Goal: Information Seeking & Learning: Learn about a topic

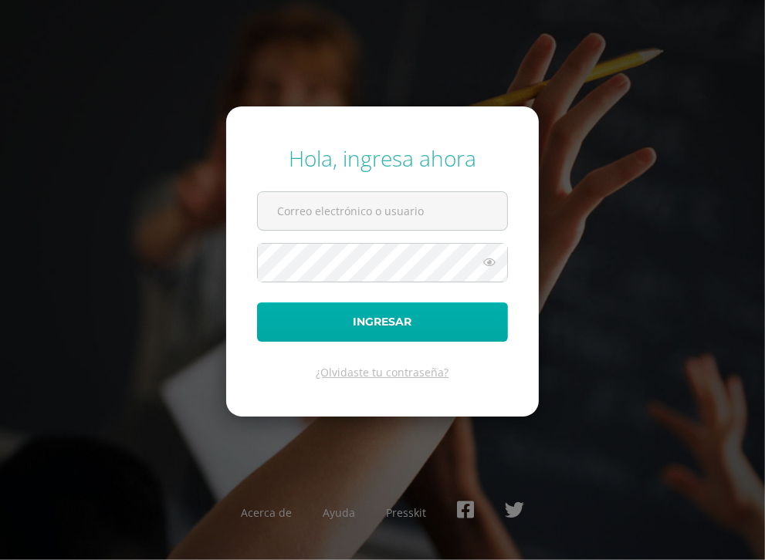
type input "[EMAIL_ADDRESS][DOMAIN_NAME]"
click at [365, 321] on button "Ingresar" at bounding box center [382, 321] width 251 height 39
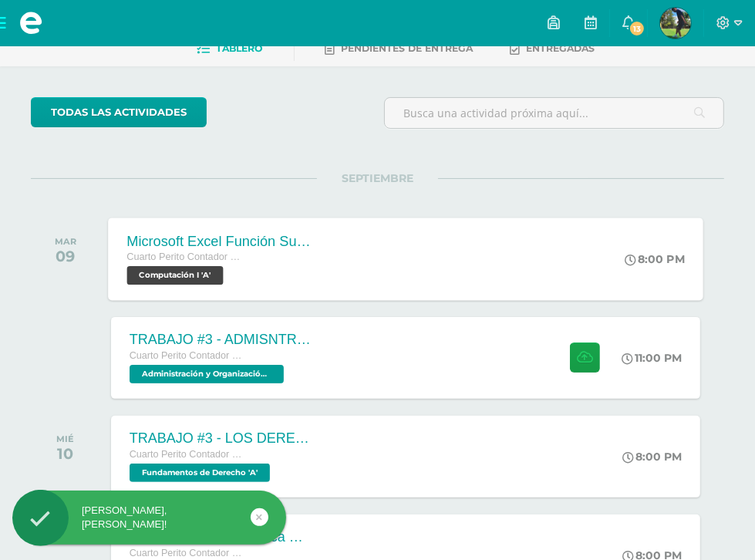
scroll to position [123, 0]
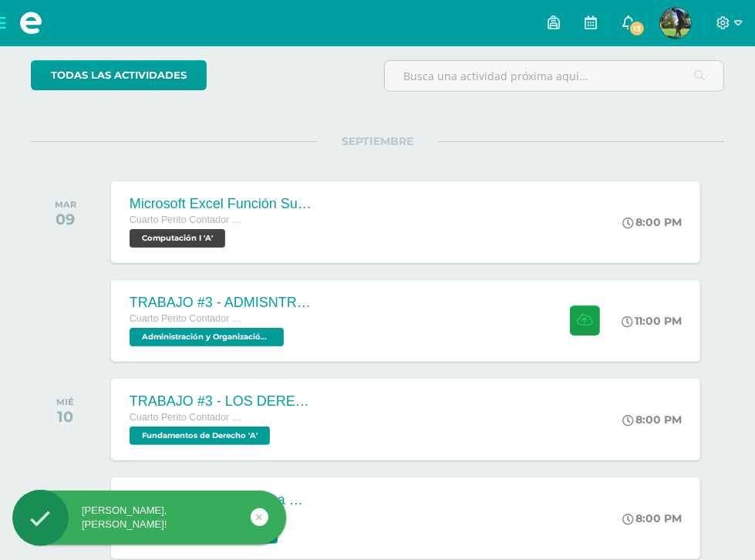
click at [610, 17] on link "13" at bounding box center [628, 23] width 37 height 46
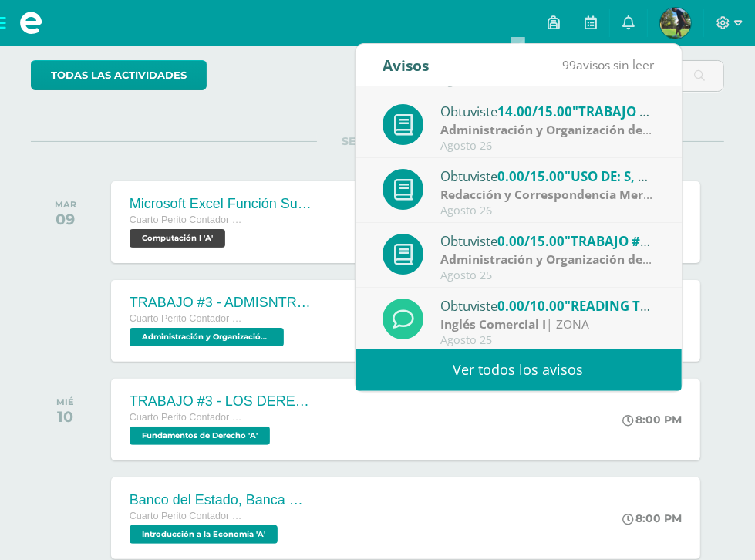
scroll to position [185, 0]
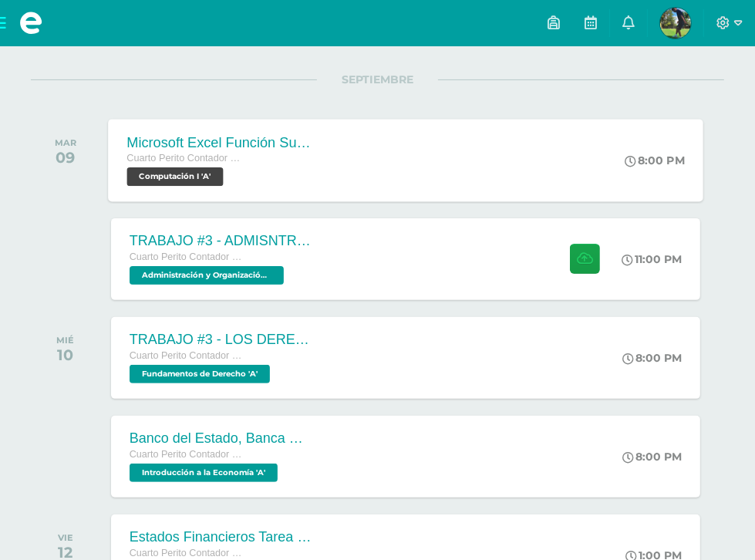
click at [244, 157] on span "Cuarto Perito Contador con Orientación en Computación" at bounding box center [185, 158] width 117 height 11
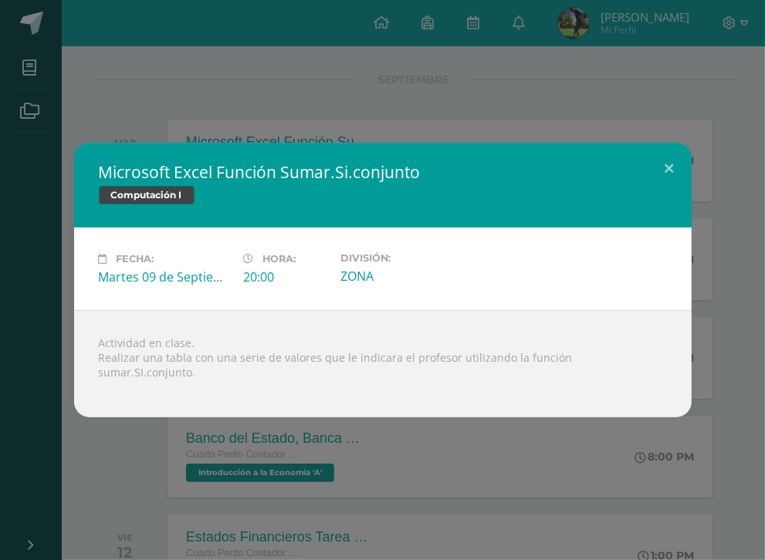
click at [287, 97] on div "Microsoft Excel Función Sumar.Si.conjunto Computación I Fecha: Martes 09 de Sep…" at bounding box center [382, 280] width 765 height 560
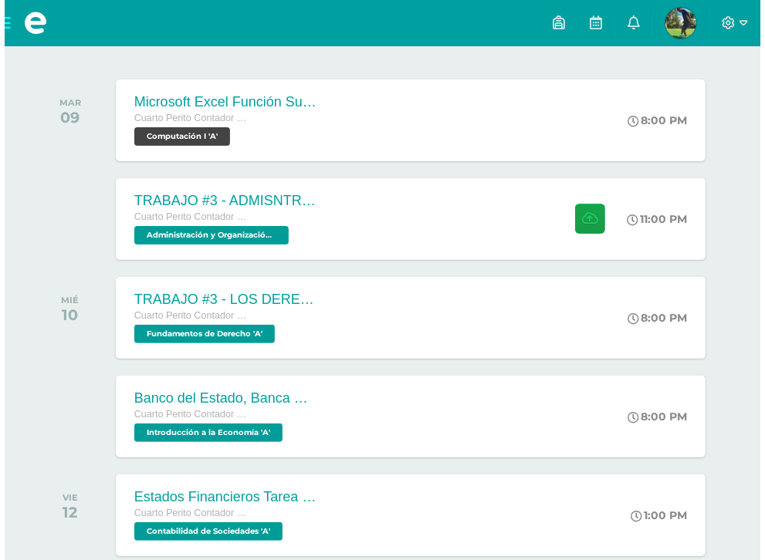
scroll to position [247, 0]
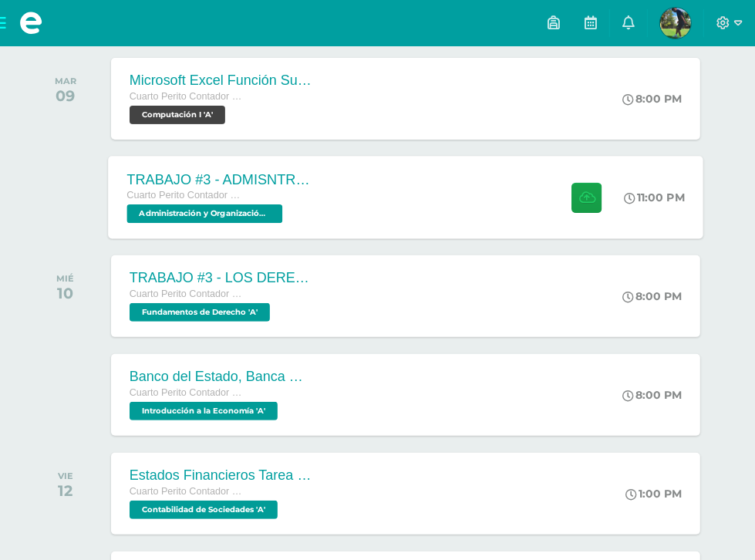
click at [312, 202] on div "Cuarto Perito Contador con Orientación en Computación" at bounding box center [220, 195] width 187 height 17
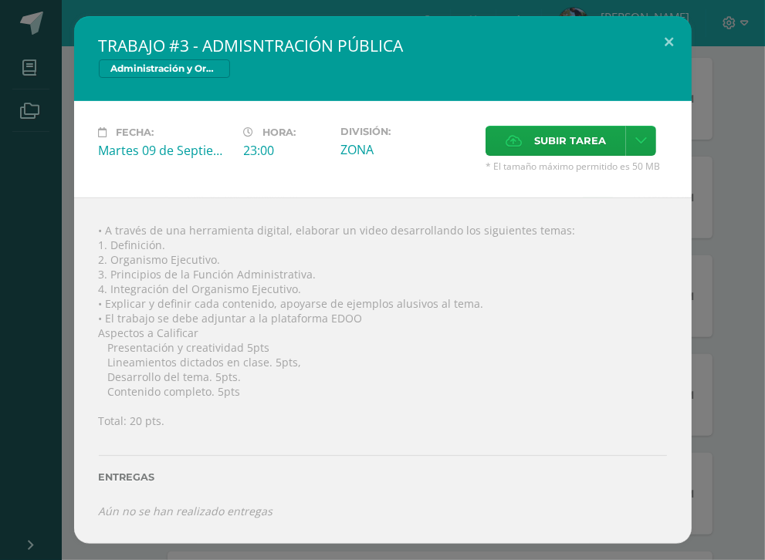
click at [269, 116] on div "Fecha: Martes 09 de Septiembre Hora: 23:00 División: ZONA Subir tarea Cancelar" at bounding box center [382, 149] width 617 height 96
click at [59, 208] on div "TRABAJO #3 - ADMISNTRACIÓN PÚBLICA Administración y Organización de Oficina Fec…" at bounding box center [382, 280] width 752 height 528
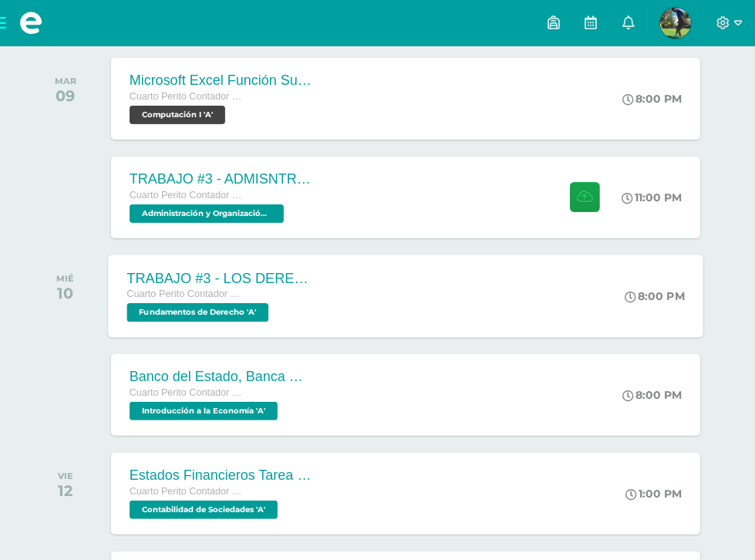
click at [333, 299] on div "TRABAJO #3 - LOS DERECHOS HUMANOS Cuarto Perito Contador con Orientación en Com…" at bounding box center [220, 296] width 225 height 83
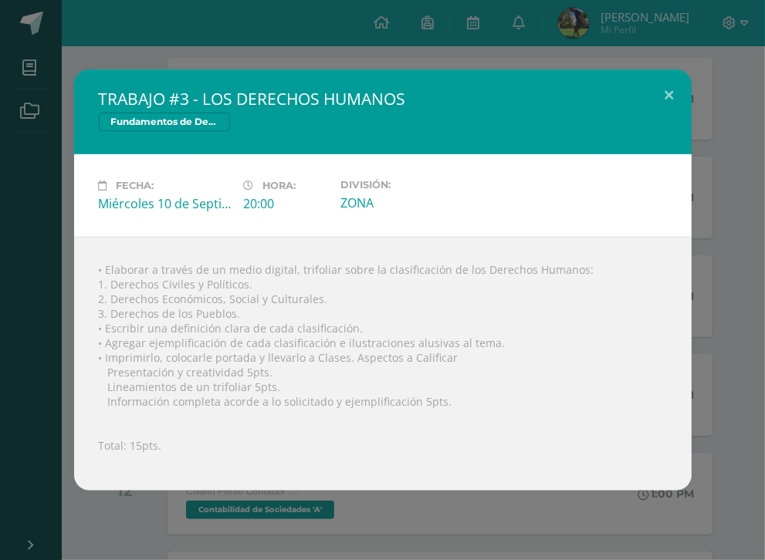
click at [37, 179] on div "TRABAJO #3 - LOS DERECHOS HUMANOS Fundamentos de Derecho Fecha: Miércoles 10 de…" at bounding box center [382, 279] width 752 height 421
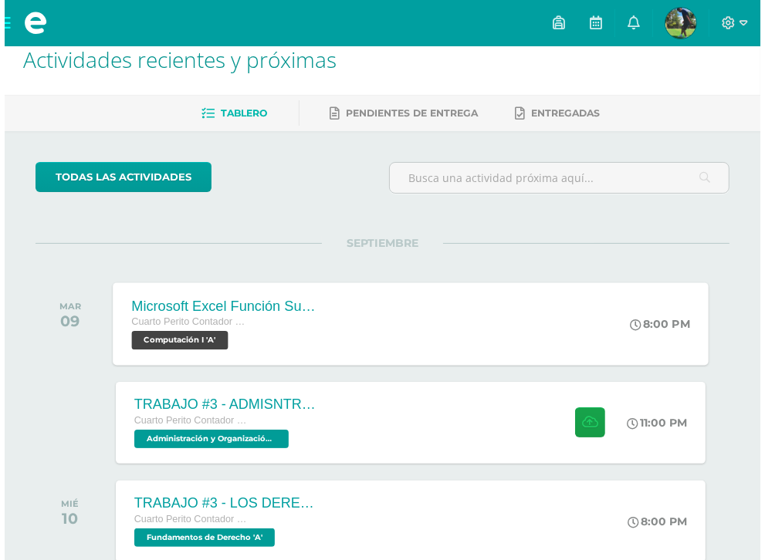
scroll to position [0, 0]
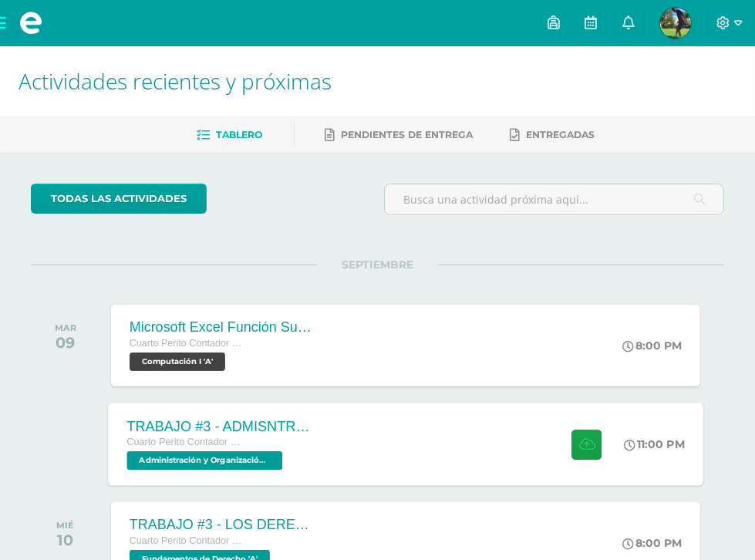
click at [324, 470] on div "TRABAJO #3 - ADMISNTRACIÓN PÚBLICA Cuarto Perito Contador con Orientación en Co…" at bounding box center [220, 444] width 225 height 83
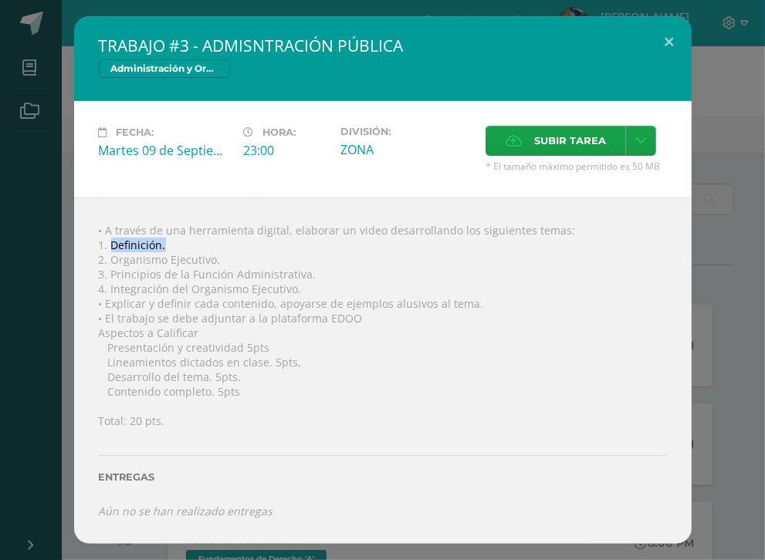
drag, startPoint x: 112, startPoint y: 241, endPoint x: 165, endPoint y: 250, distance: 54.0
click at [165, 250] on div "• A través de una herramienta digital, elaborar un video desarrollando los sigu…" at bounding box center [382, 371] width 617 height 346
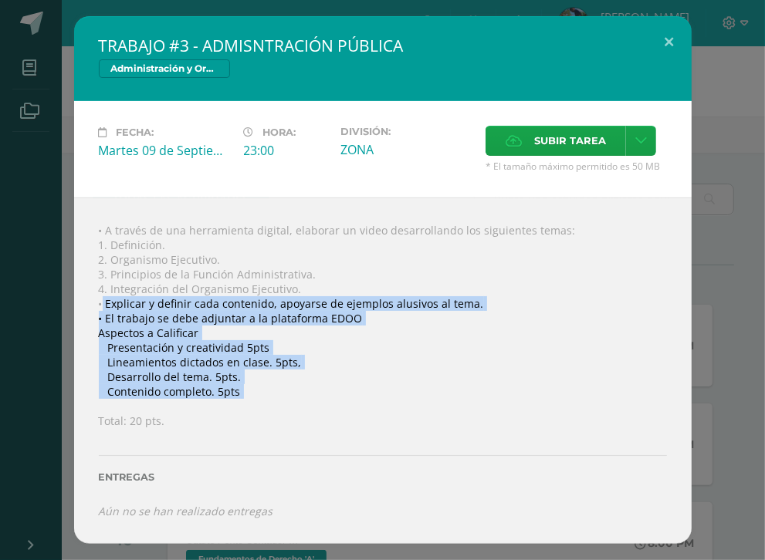
drag, startPoint x: 103, startPoint y: 307, endPoint x: 262, endPoint y: 404, distance: 187.0
click at [262, 404] on div "• A través de una herramienta digital, elaborar un video desarrollando los sigu…" at bounding box center [382, 371] width 617 height 346
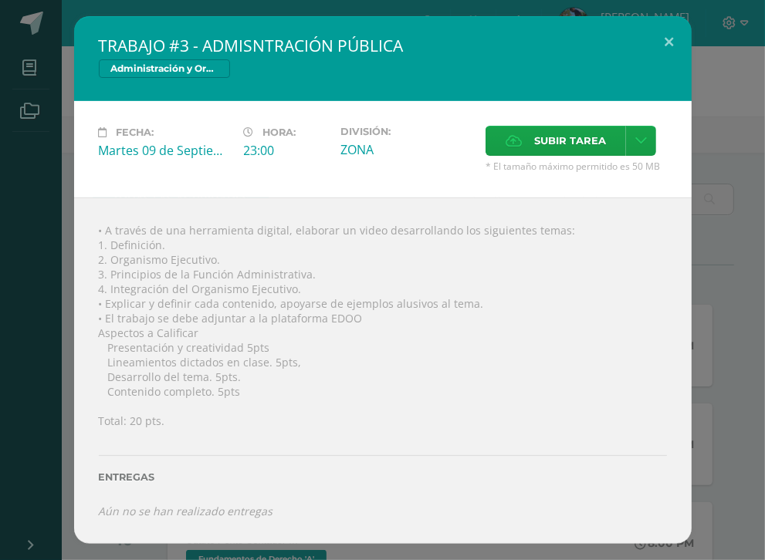
click at [187, 262] on div "• A través de una herramienta digital, elaborar un video desarrollando los sigu…" at bounding box center [382, 371] width 617 height 346
drag, startPoint x: 105, startPoint y: 259, endPoint x: 248, endPoint y: 252, distance: 142.9
click at [248, 252] on div "• A través de una herramienta digital, elaborar un video desarrollando los sigu…" at bounding box center [382, 371] width 617 height 346
copy div ". Organismo Ejecutivo."
drag, startPoint x: 110, startPoint y: 274, endPoint x: 336, endPoint y: 274, distance: 226.8
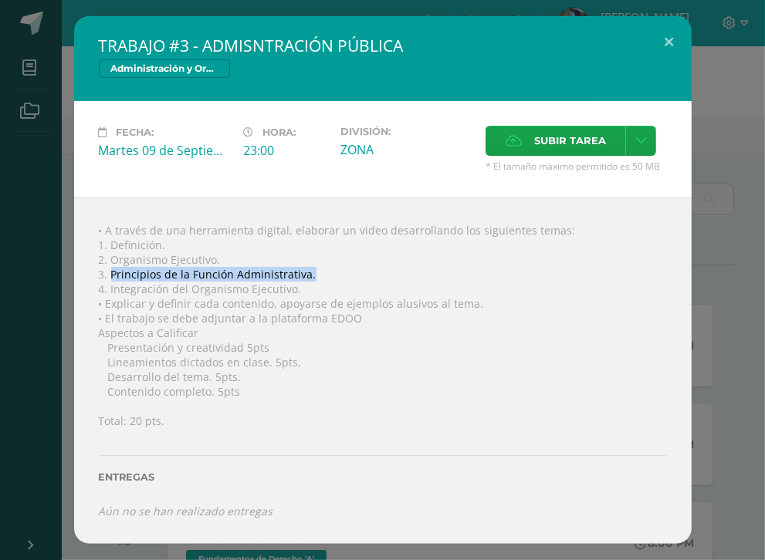
click at [336, 274] on div "• A través de una herramienta digital, elaborar un video desarrollando los sigu…" at bounding box center [382, 371] width 617 height 346
copy div "Principios de la Función Administrativa."
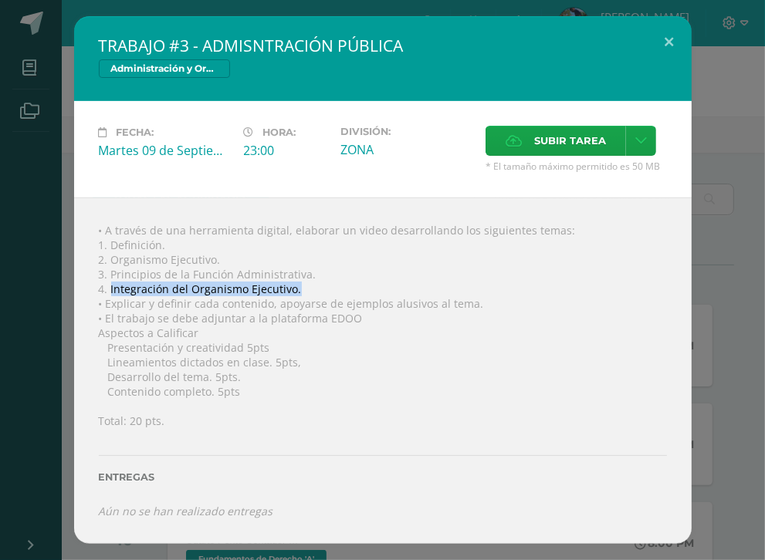
drag, startPoint x: 111, startPoint y: 288, endPoint x: 306, endPoint y: 289, distance: 194.4
click at [306, 289] on div "• A través de una herramienta digital, elaborar un video desarrollando los sigu…" at bounding box center [382, 371] width 617 height 346
copy div "Integración del Organismo Ejecutivo."
